Goal: Task Accomplishment & Management: Manage account settings

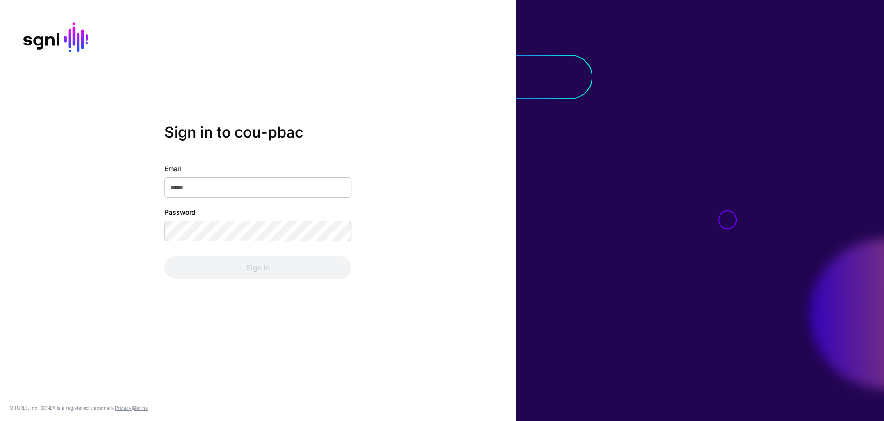
type input "**********"
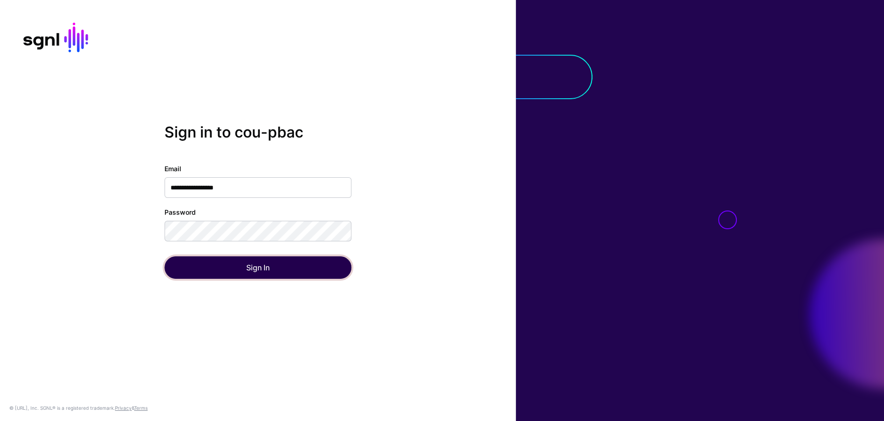
click at [198, 265] on button "Sign In" at bounding box center [258, 267] width 187 height 22
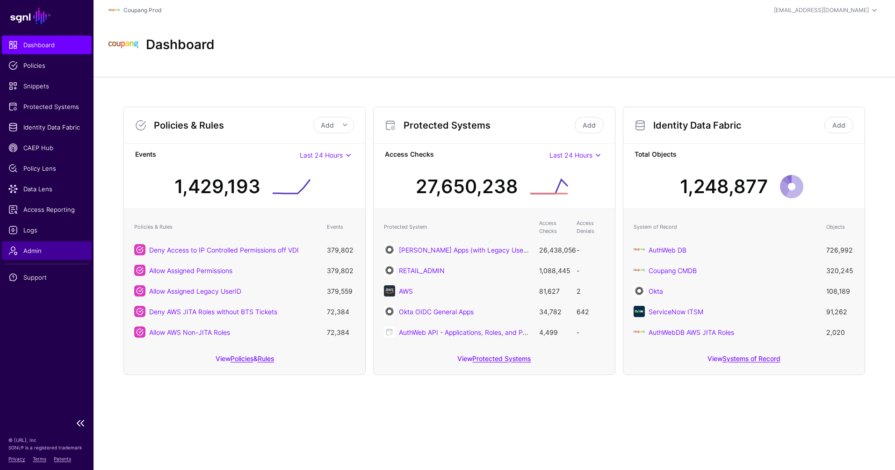
click at [50, 251] on span "Admin" at bounding box center [46, 250] width 77 height 9
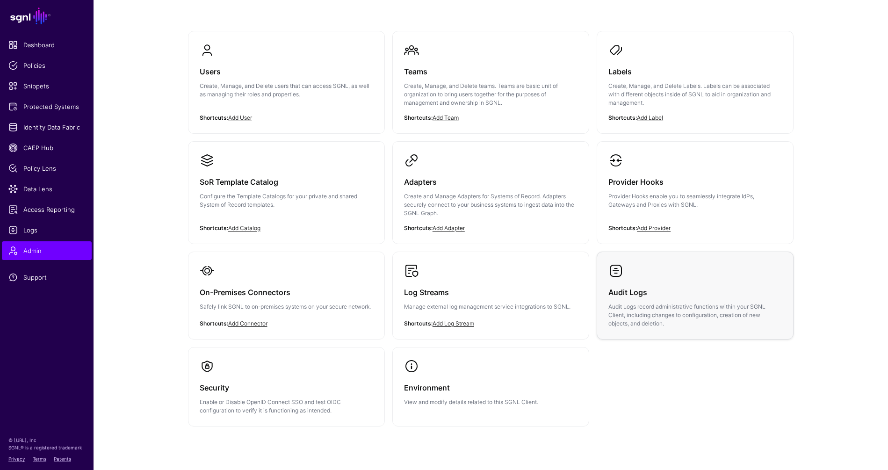
scroll to position [95, 0]
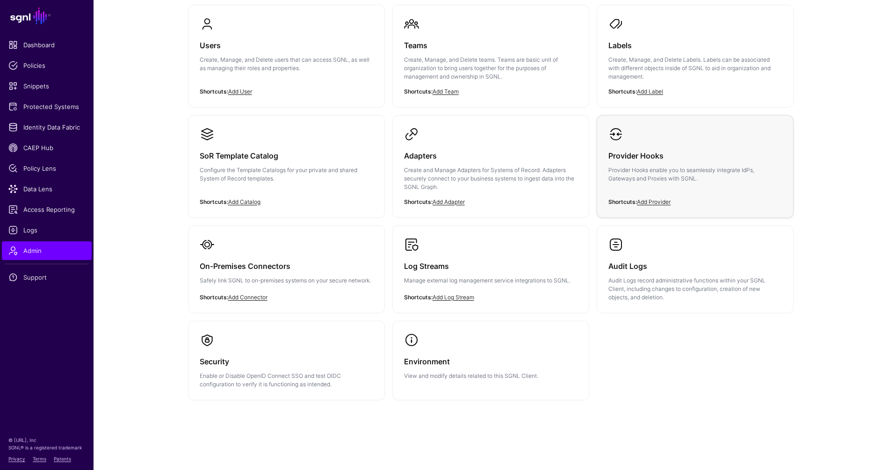
click at [679, 176] on p "Provider Hooks enable you to seamlessly integrate IdPs, Gateways and Proxies wi…" at bounding box center [694, 174] width 173 height 17
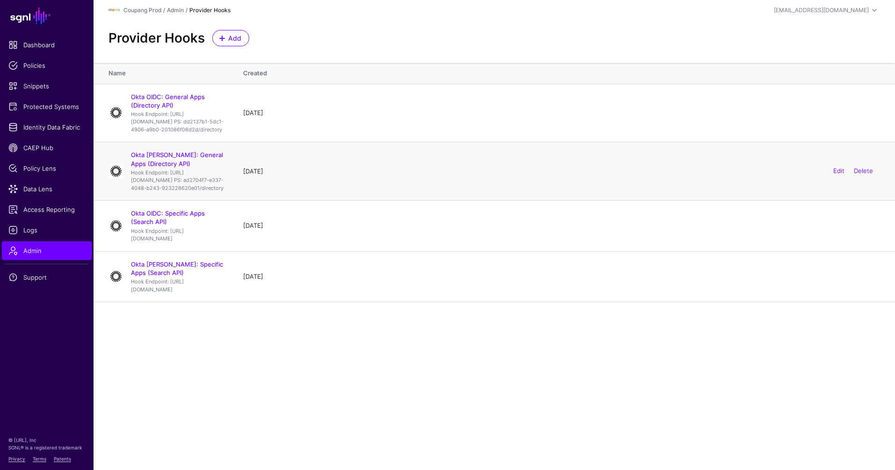
click at [169, 167] on h4 "Okta [PERSON_NAME]: General Apps (Directory API)" at bounding box center [177, 159] width 93 height 17
click at [175, 167] on link "Okta [PERSON_NAME]: General Apps (Directory API)" at bounding box center [177, 159] width 92 height 16
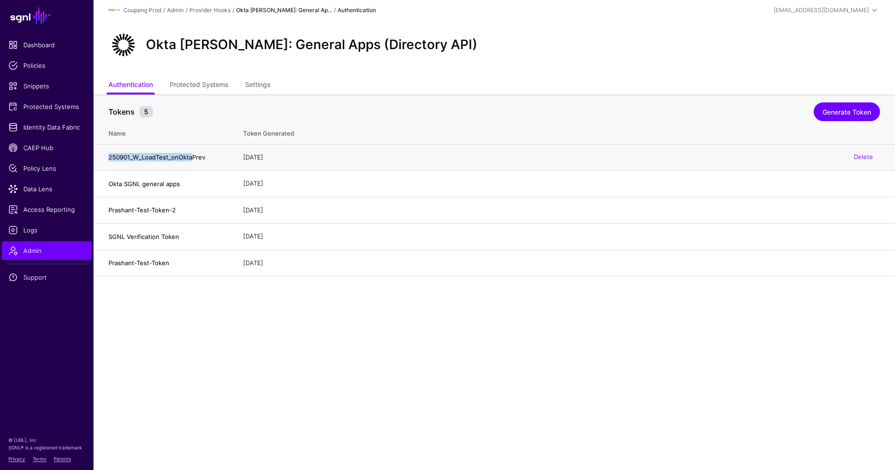
drag, startPoint x: 103, startPoint y: 157, endPoint x: 212, endPoint y: 157, distance: 108.4
click at [204, 157] on td "250901_W_LoadTest_onOktaPrev" at bounding box center [163, 157] width 140 height 27
click at [242, 350] on main "SGNL Dashboard Policies Snippets Protected Systems Identity Data Fabric CAEP Hu…" at bounding box center [447, 235] width 895 height 470
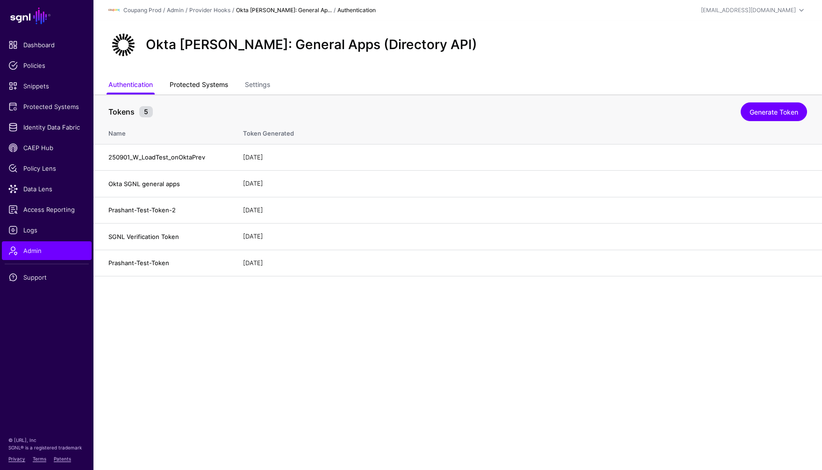
click at [176, 86] on link "Protected Systems" at bounding box center [199, 86] width 58 height 18
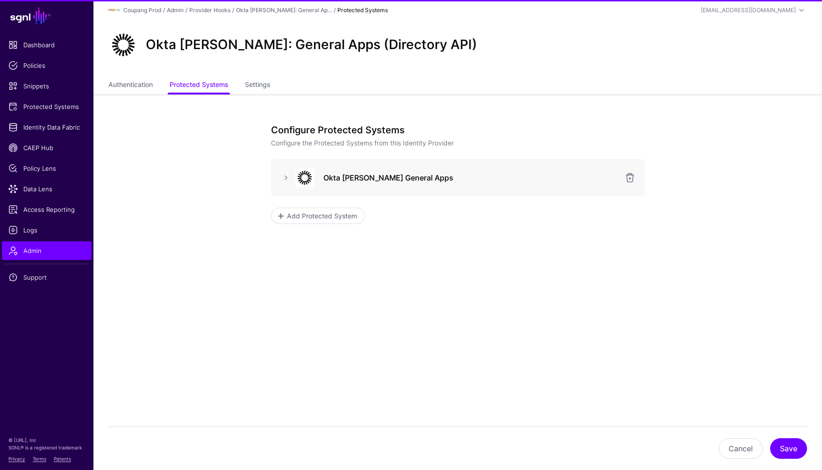
click at [245, 87] on ul "Authentication Protected Systems Settings" at bounding box center [457, 86] width 699 height 18
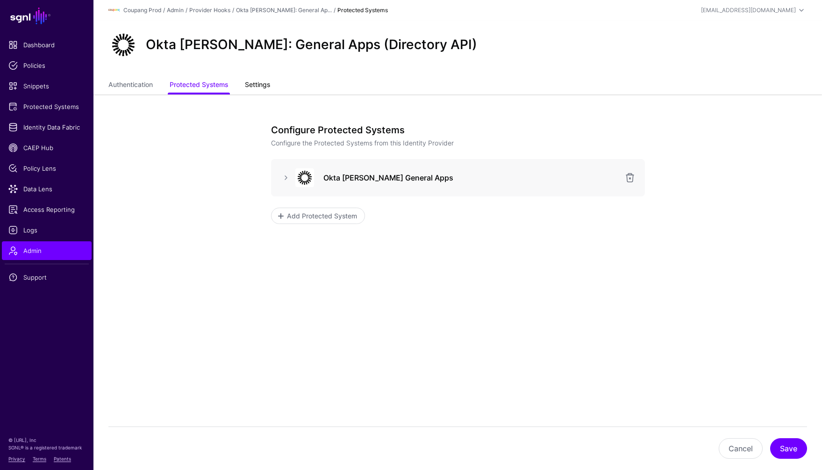
click at [246, 77] on div "Okta SAML: General Apps (Directory API) Authentication Protected Systems Settin…" at bounding box center [457, 58] width 729 height 74
click at [253, 86] on link "Settings" at bounding box center [257, 86] width 25 height 18
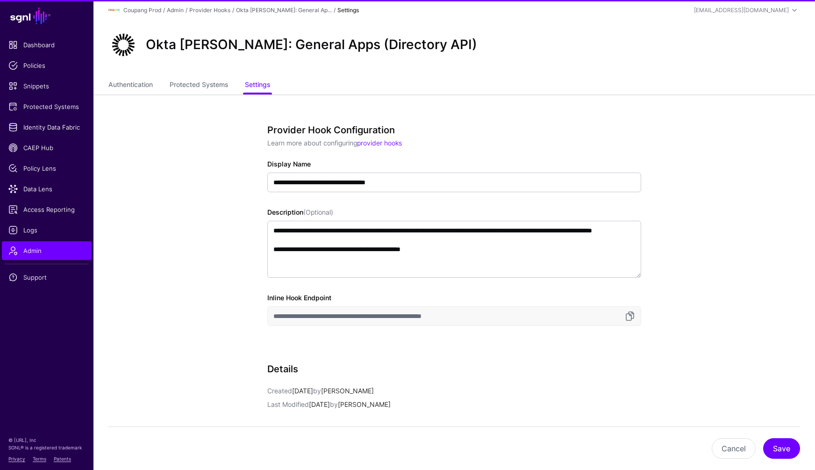
click at [197, 302] on app-admin-providers-item-edit "**********" at bounding box center [454, 350] width 722 height 512
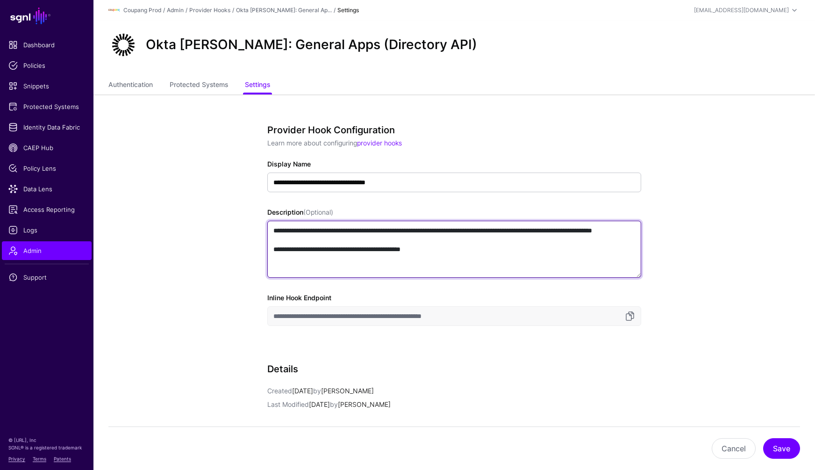
drag, startPoint x: 393, startPoint y: 239, endPoint x: 323, endPoint y: 231, distance: 70.6
click at [323, 231] on textarea "**********" at bounding box center [454, 249] width 374 height 57
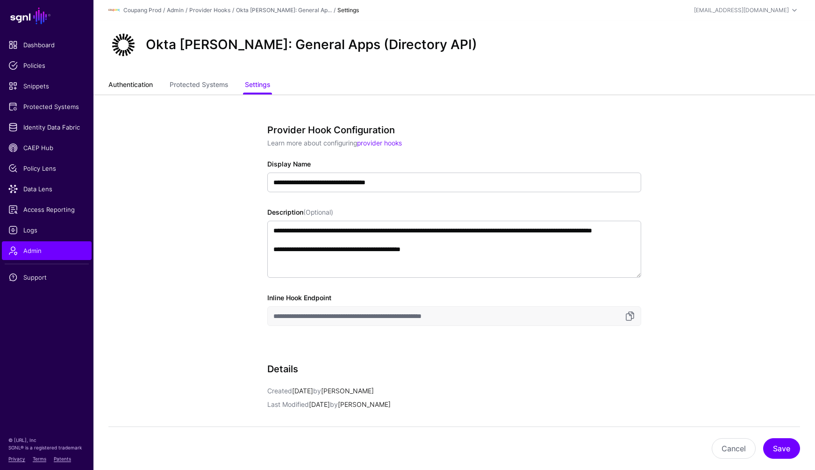
click at [137, 92] on link "Authentication" at bounding box center [130, 86] width 44 height 18
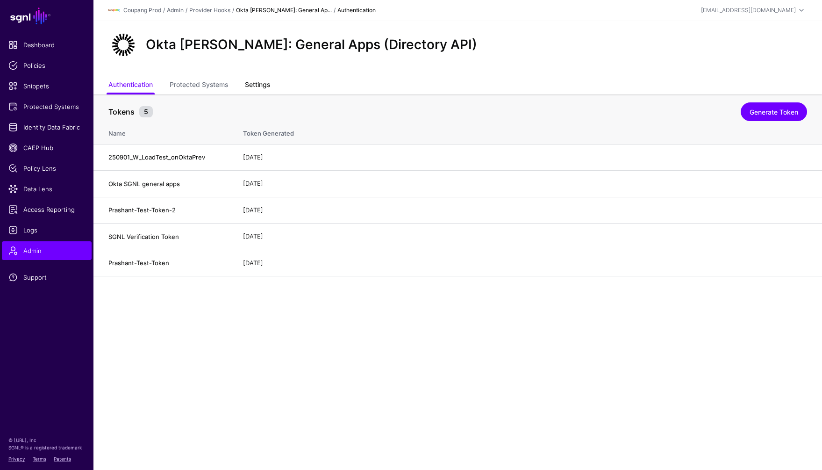
click at [258, 81] on link "Settings" at bounding box center [257, 86] width 25 height 18
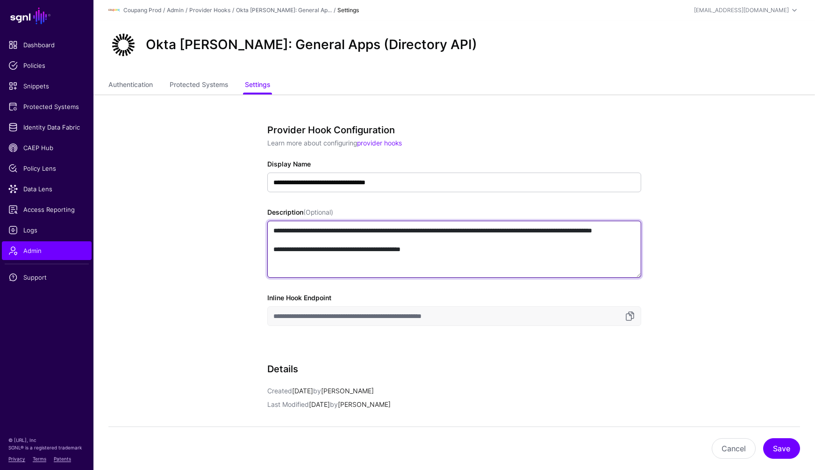
drag, startPoint x: 384, startPoint y: 237, endPoint x: 323, endPoint y: 228, distance: 61.8
click at [323, 228] on textarea "**********" at bounding box center [454, 249] width 374 height 57
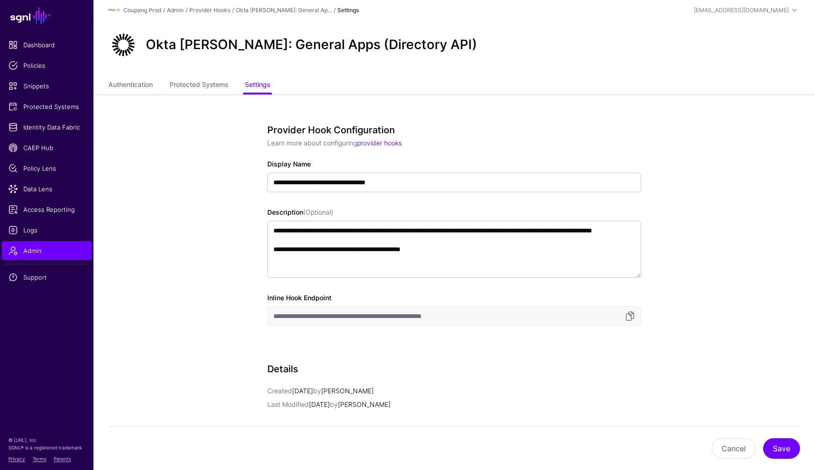
drag, startPoint x: 143, startPoint y: 48, endPoint x: 406, endPoint y: 66, distance: 263.8
click at [285, 47] on div "Okta [PERSON_NAME]: General Apps (Directory API)" at bounding box center [311, 45] width 339 height 16
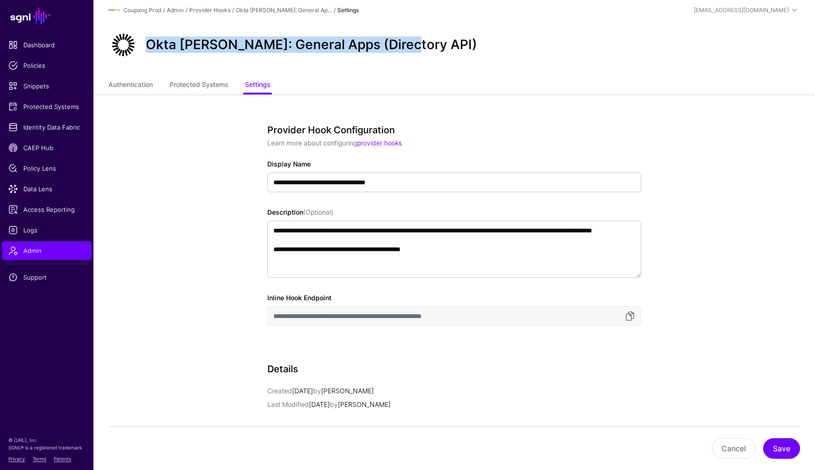
drag, startPoint x: 424, startPoint y: 51, endPoint x: 147, endPoint y: 39, distance: 277.0
click at [147, 39] on div "Okta [PERSON_NAME]: General Apps (Directory API)" at bounding box center [454, 45] width 699 height 30
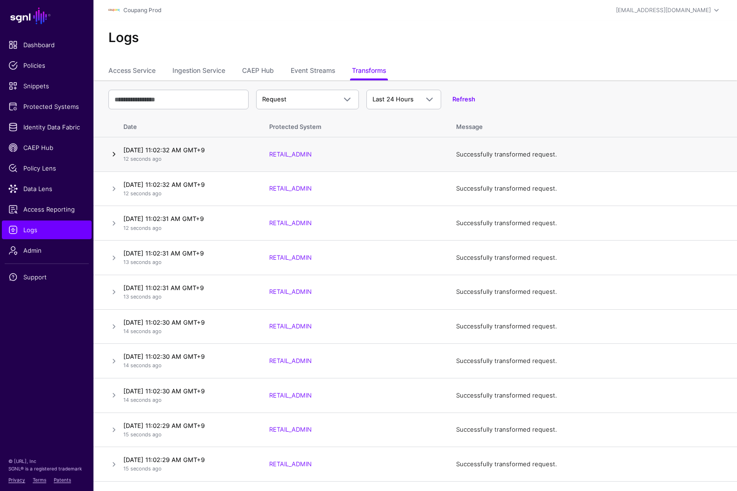
click at [112, 154] on link at bounding box center [113, 154] width 11 height 11
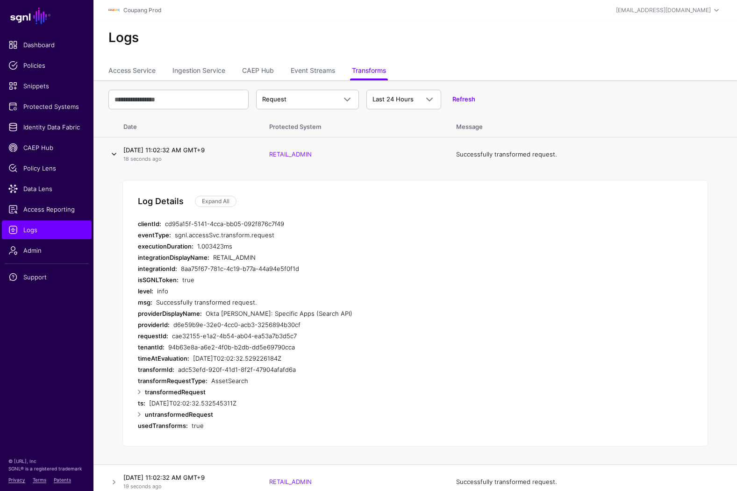
click at [116, 151] on link at bounding box center [113, 154] width 11 height 11
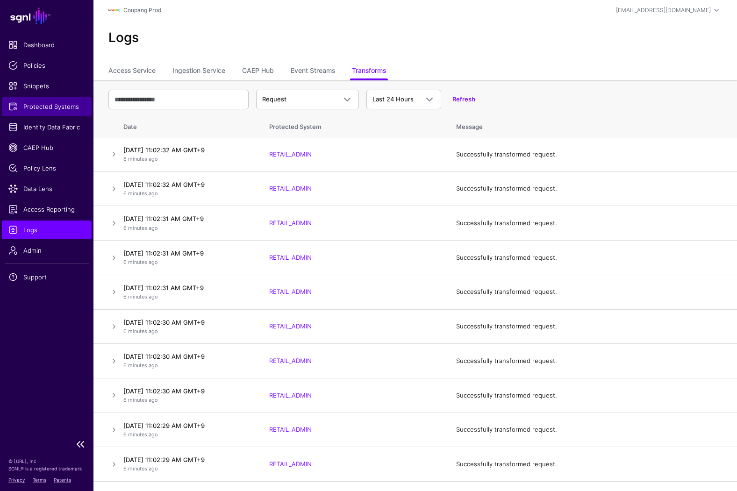
click at [51, 106] on span "Protected Systems" at bounding box center [46, 106] width 77 height 9
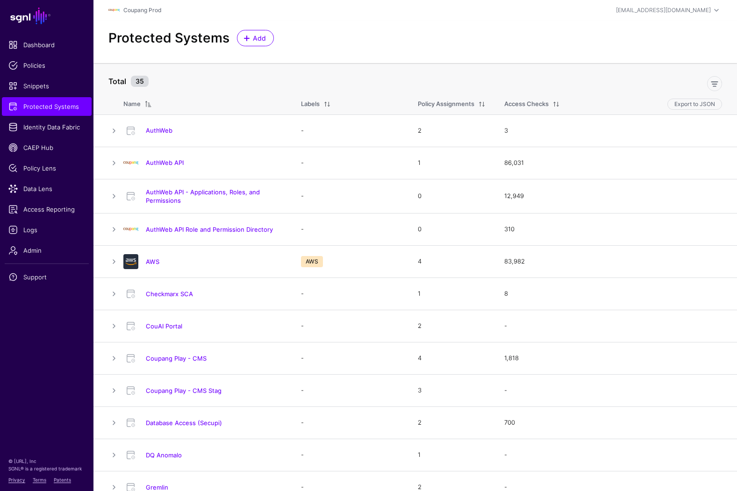
click at [264, 76] on div at bounding box center [439, 81] width 574 height 19
click at [317, 74] on div at bounding box center [439, 81] width 574 height 19
click at [45, 251] on span "Admin" at bounding box center [46, 250] width 77 height 9
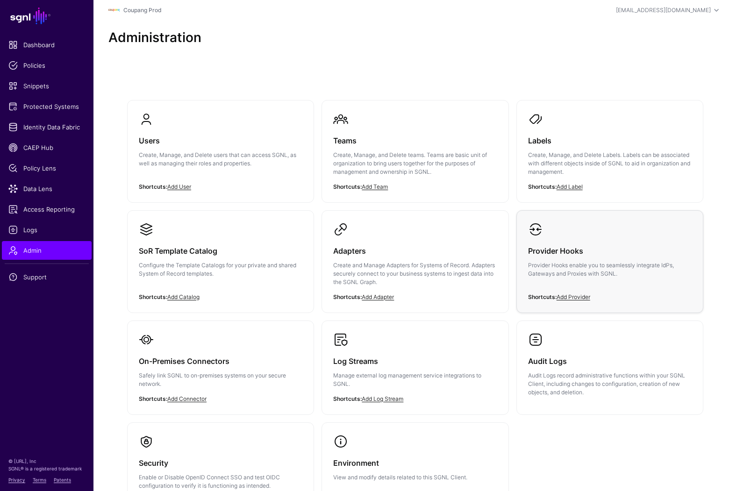
click at [582, 230] on link "Provider Hooks Provider Hooks enable you to seamlessly integrate IdPs, Gateways…" at bounding box center [610, 257] width 186 height 93
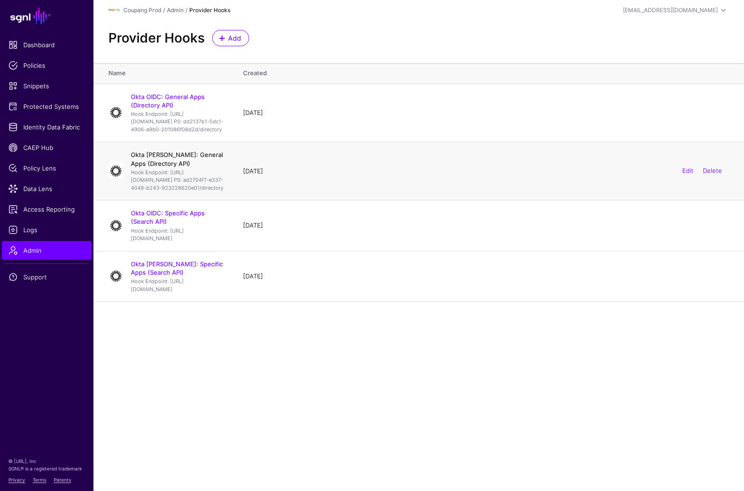
click at [192, 167] on link "Okta [PERSON_NAME]: General Apps (Directory API)" at bounding box center [177, 159] width 92 height 16
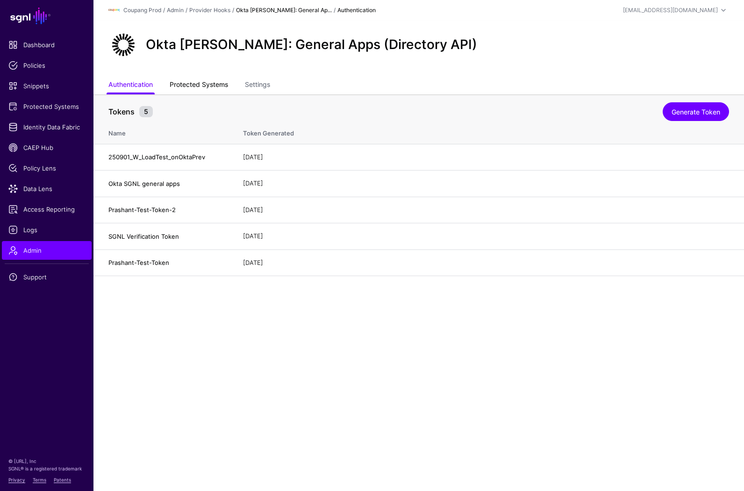
click at [223, 82] on link "Protected Systems" at bounding box center [199, 86] width 58 height 18
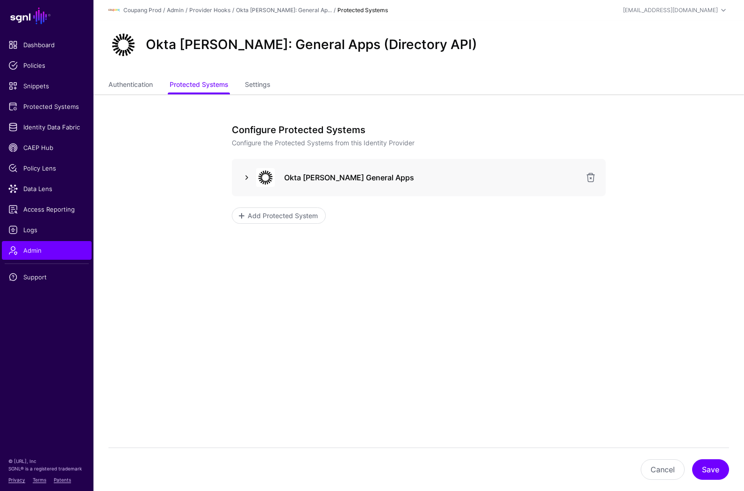
click at [245, 177] on link at bounding box center [246, 177] width 11 height 11
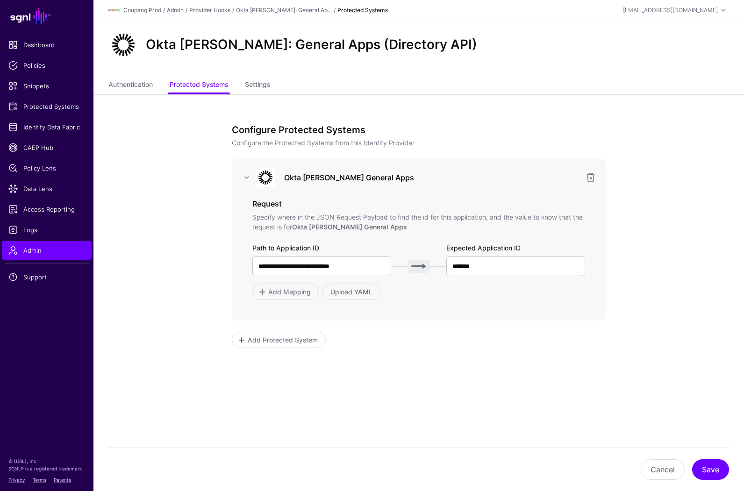
click at [449, 363] on form "**********" at bounding box center [419, 267] width 374 height 286
click at [263, 78] on link "Settings" at bounding box center [257, 86] width 25 height 18
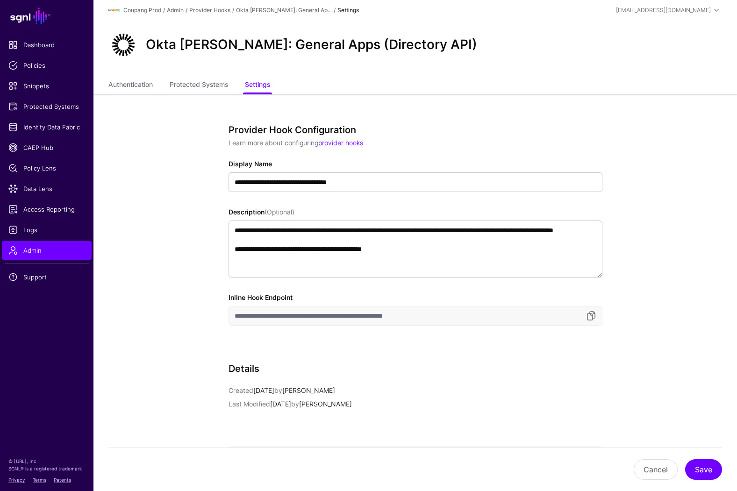
scroll to position [28, 0]
click at [140, 86] on link "Authentication" at bounding box center [130, 86] width 44 height 18
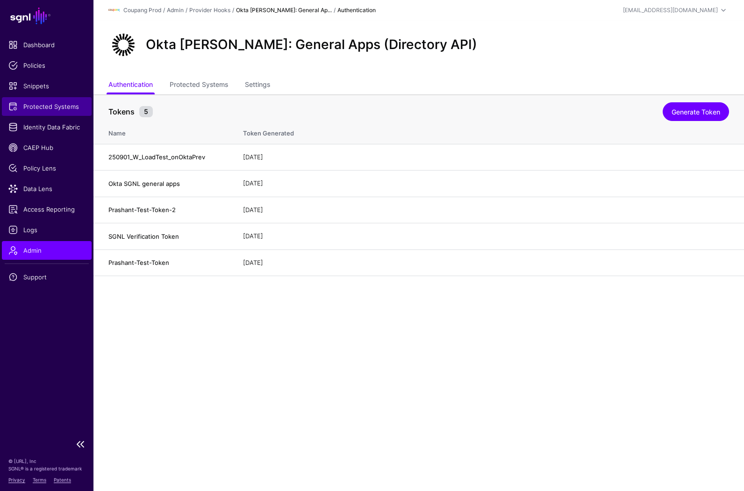
click at [50, 105] on span "Protected Systems" at bounding box center [46, 106] width 77 height 9
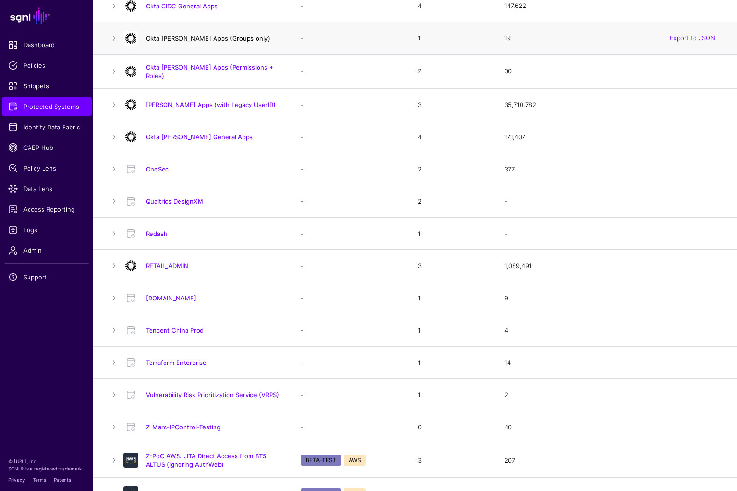
scroll to position [549, 0]
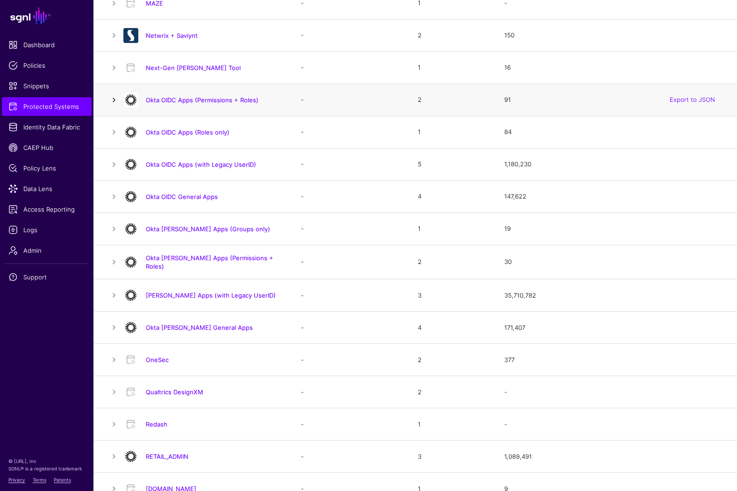
click at [112, 102] on link at bounding box center [113, 99] width 11 height 11
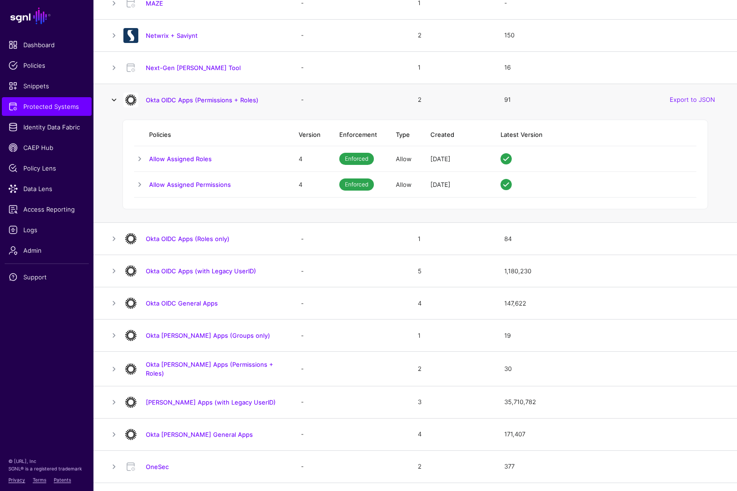
click at [112, 102] on link at bounding box center [113, 99] width 11 height 11
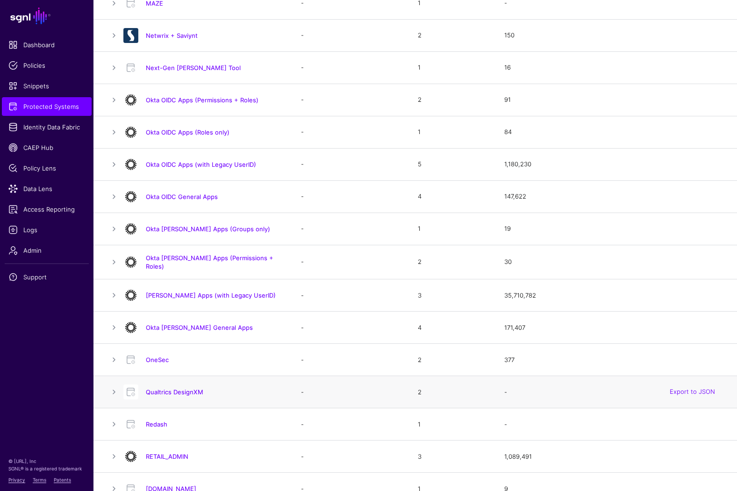
drag, startPoint x: 687, startPoint y: 309, endPoint x: 618, endPoint y: 394, distance: 108.7
click at [618, 394] on table "Total 35 Name Labels Policy Assignments Access Checks Export to JSON AuthWeb - …" at bounding box center [415, 107] width 644 height 1187
